Goal: Information Seeking & Learning: Understand process/instructions

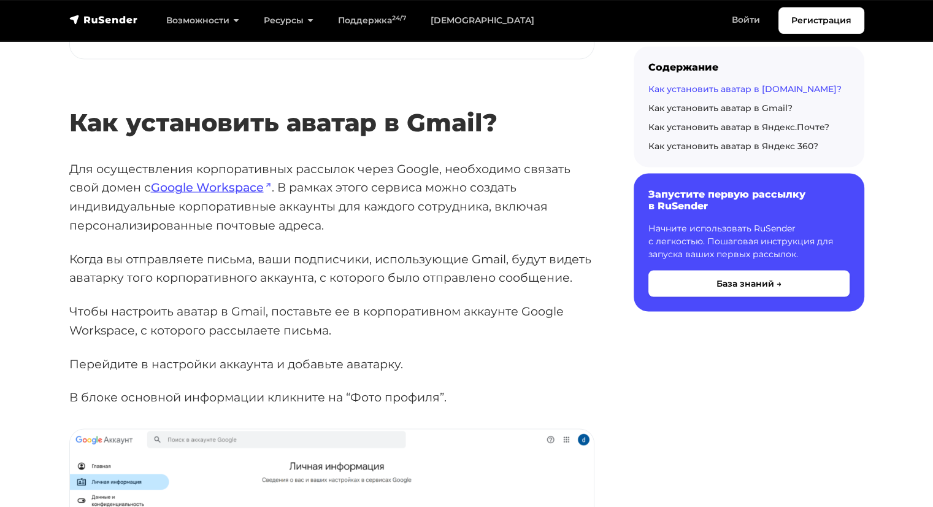
scroll to position [2316, 0]
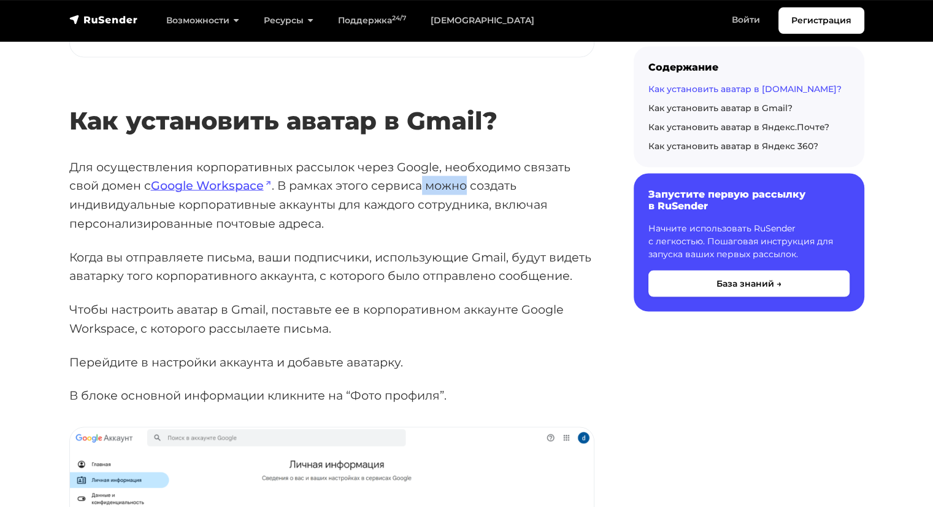
drag, startPoint x: 425, startPoint y: 141, endPoint x: 471, endPoint y: 141, distance: 46.6
click at [471, 157] on p "Для осуществления корпоративных рассылок через Google, необходимо связать свой …" at bounding box center [331, 194] width 525 height 75
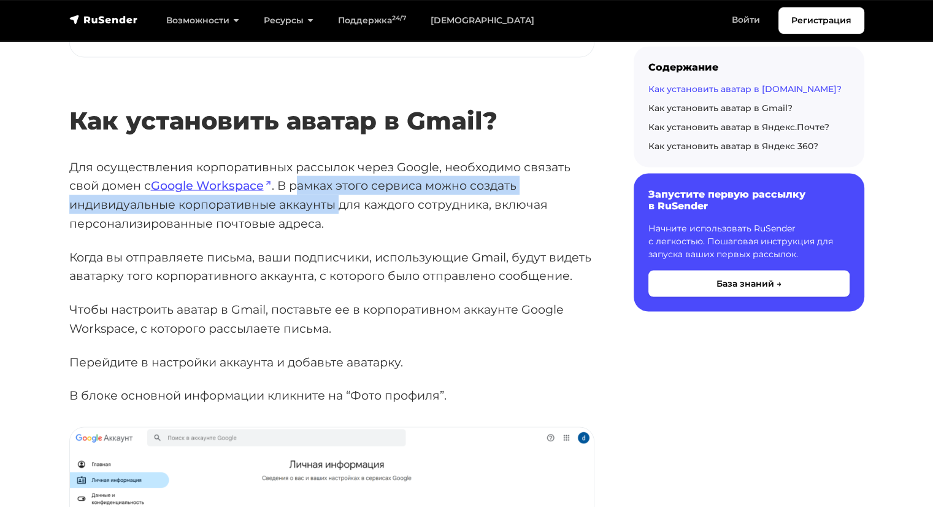
drag, startPoint x: 299, startPoint y: 136, endPoint x: 344, endPoint y: 145, distance: 45.3
click at [344, 157] on p "Для осуществления корпоративных рассылок через Google, необходимо связать свой …" at bounding box center [331, 194] width 525 height 75
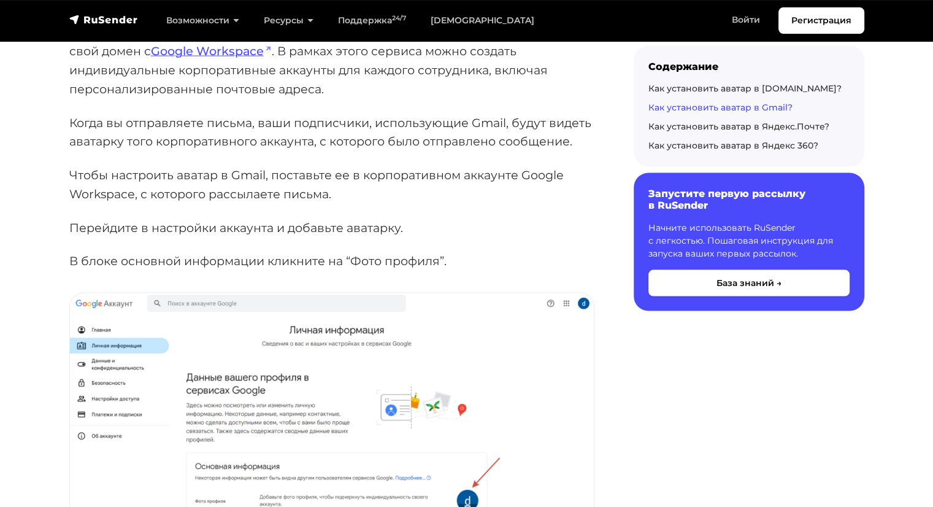
scroll to position [2451, 0]
drag, startPoint x: 450, startPoint y: 83, endPoint x: 398, endPoint y: 93, distance: 53.0
click at [398, 112] on p "Когда вы отправляете письма, ваши подписчики, использующие Gmail, будут видеть …" at bounding box center [331, 130] width 525 height 37
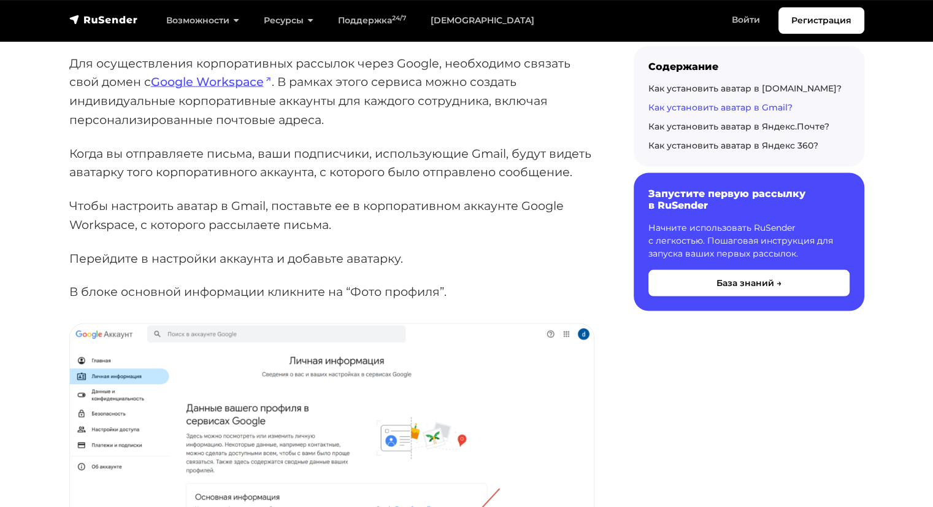
scroll to position [2407, 0]
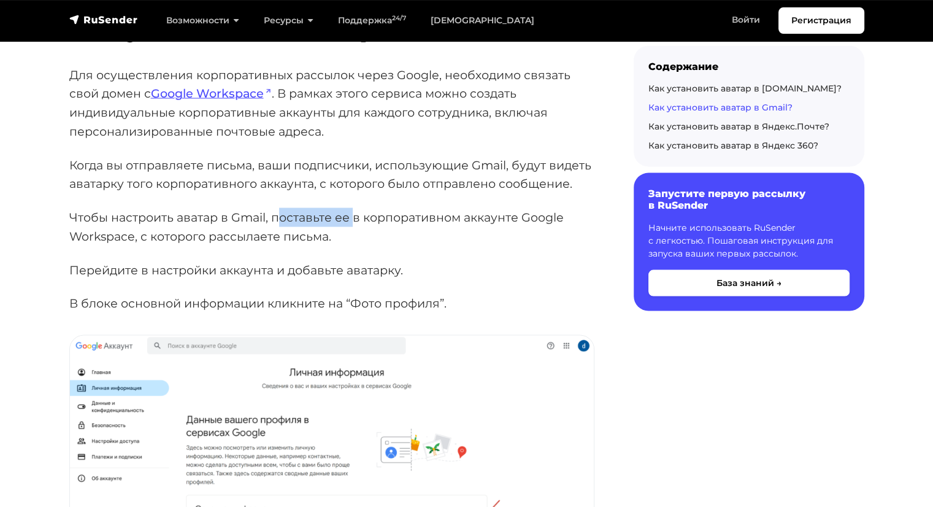
drag, startPoint x: 282, startPoint y: 150, endPoint x: 366, endPoint y: 153, distance: 84.1
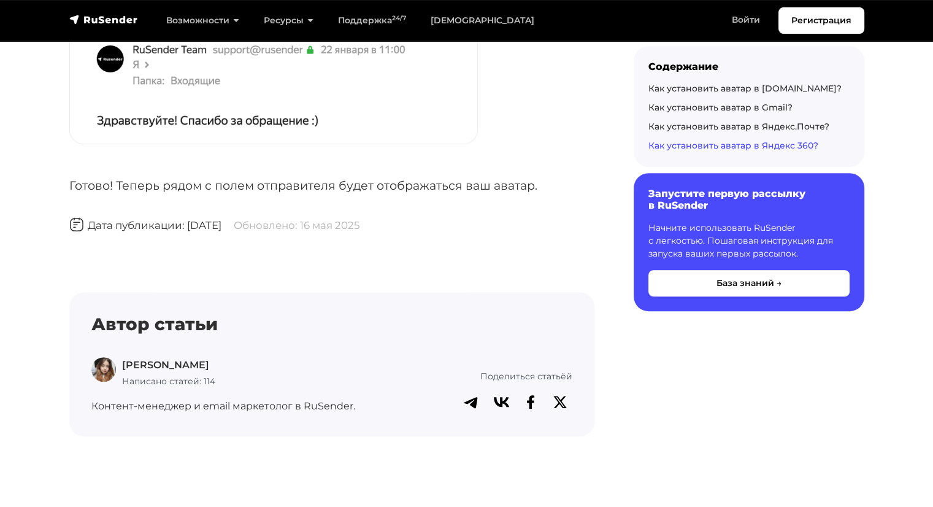
scroll to position [5257, 0]
